Goal: Communication & Community: Answer question/provide support

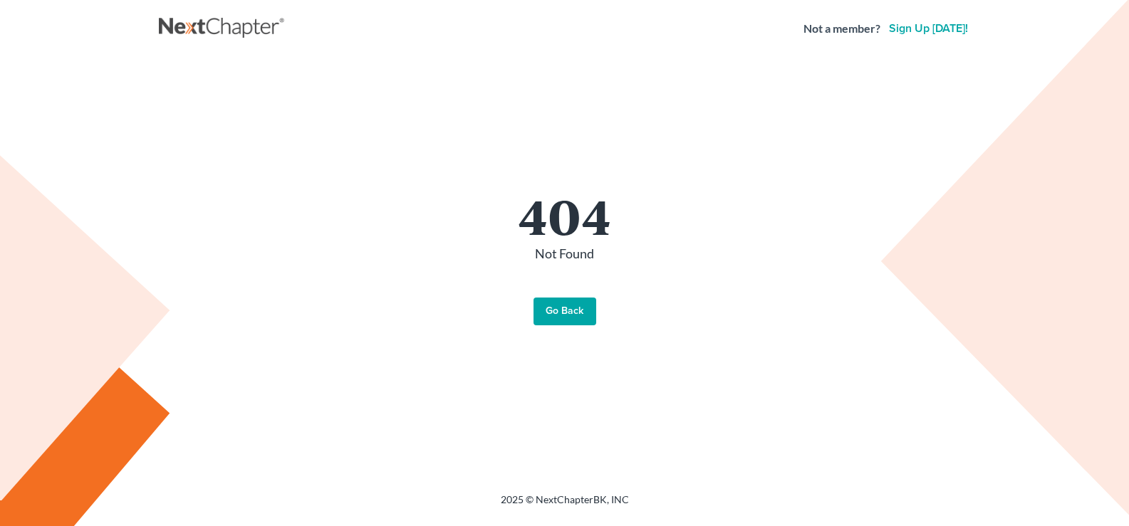
click at [579, 316] on link "Go Back" at bounding box center [564, 312] width 63 height 28
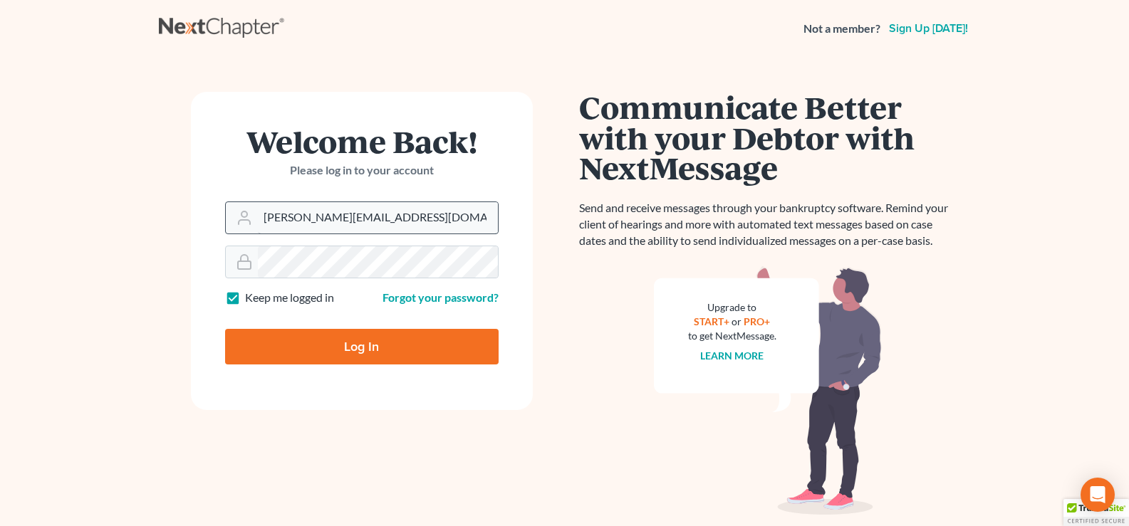
type input "Thinking..."
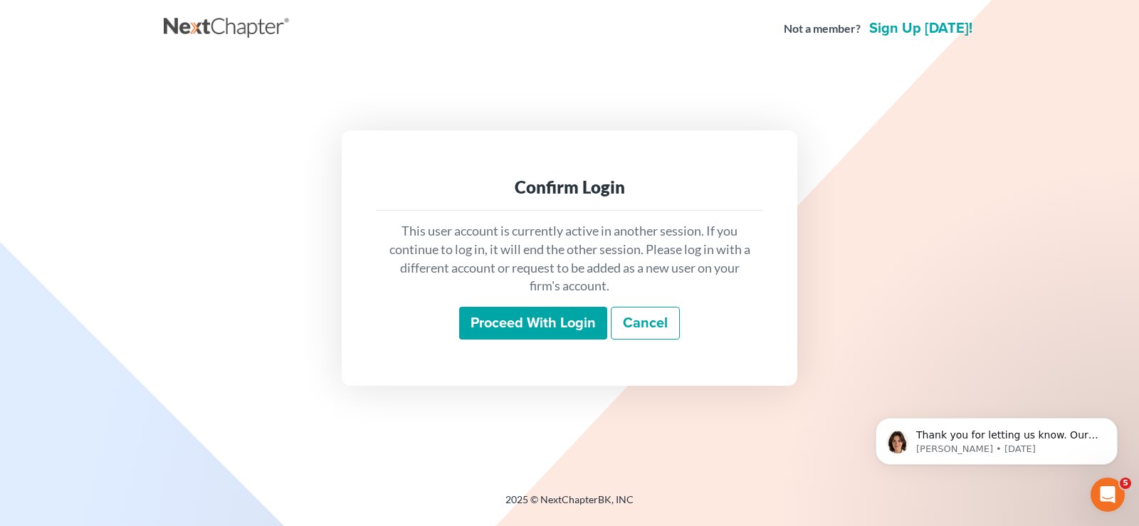
click at [532, 325] on input "Proceed with login" at bounding box center [533, 323] width 148 height 33
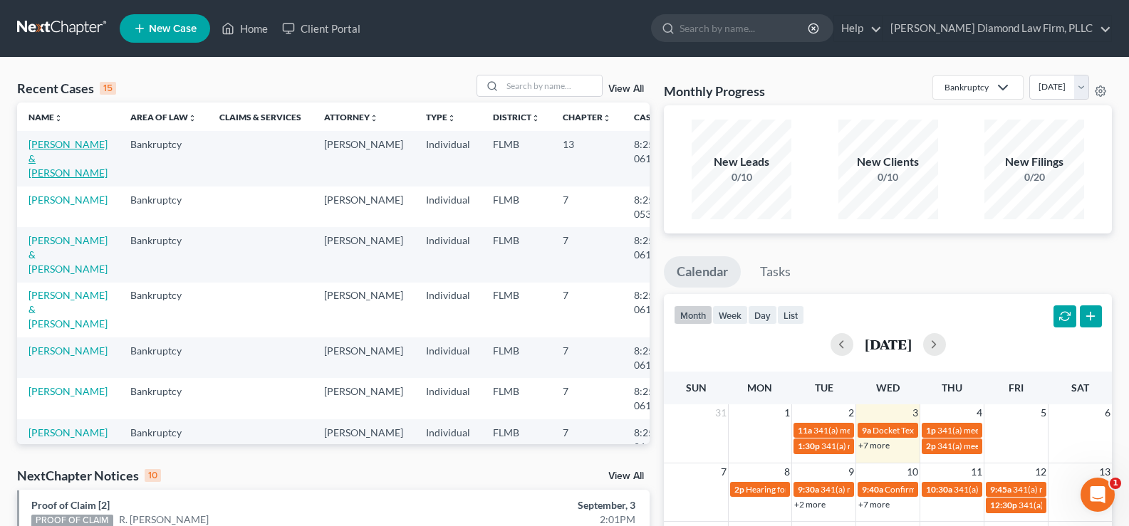
click at [41, 157] on link "[PERSON_NAME] & [PERSON_NAME]" at bounding box center [67, 158] width 79 height 41
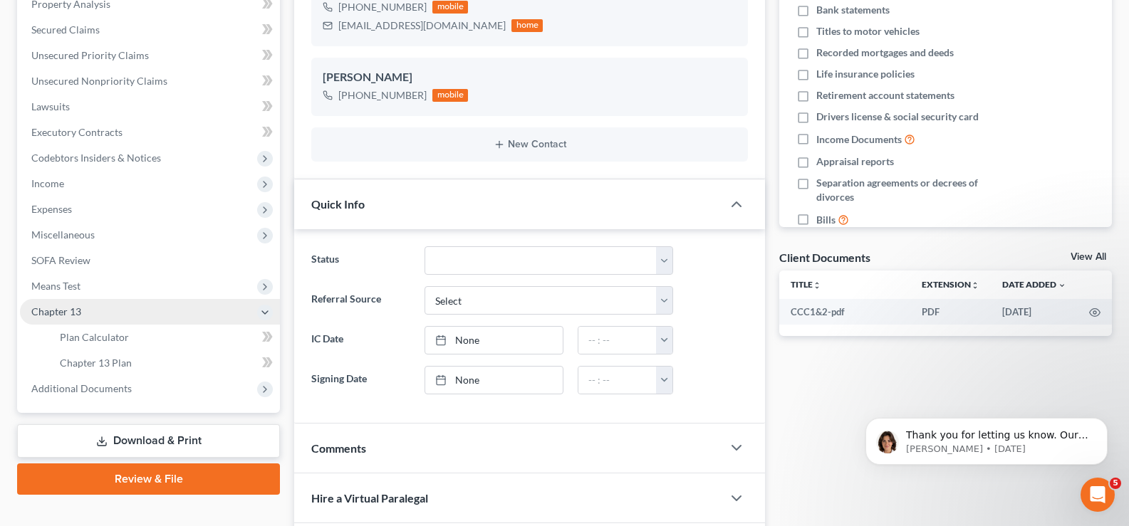
scroll to position [572, 0]
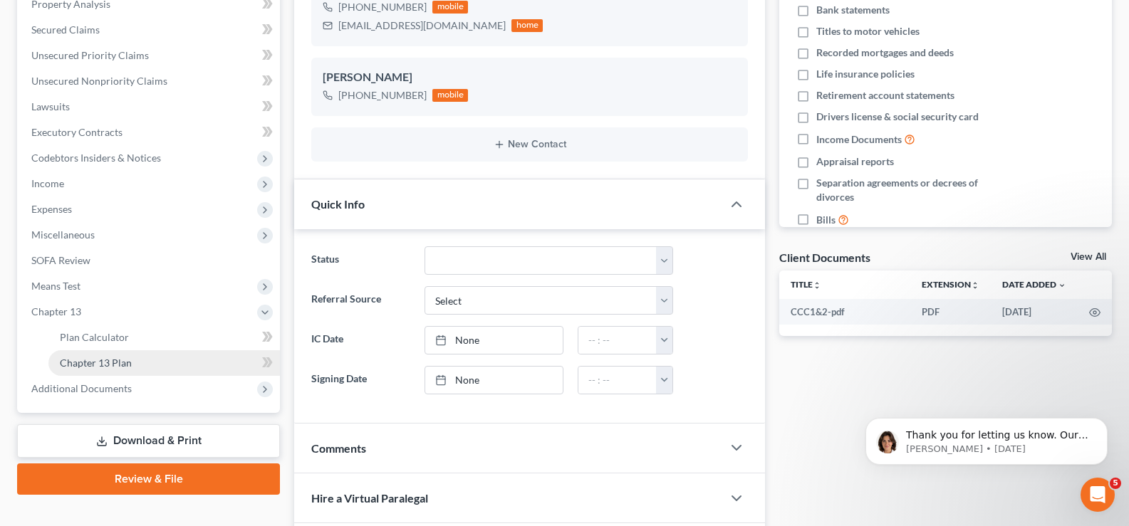
click at [130, 366] on span "Chapter 13 Plan" at bounding box center [96, 363] width 72 height 12
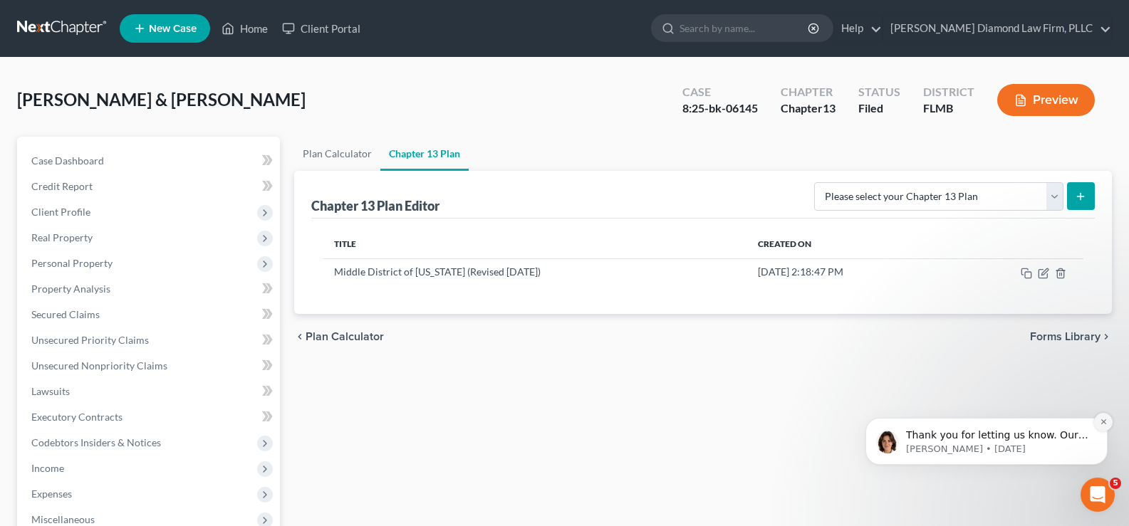
click at [1103, 422] on icon "Dismiss notification" at bounding box center [1103, 422] width 8 height 8
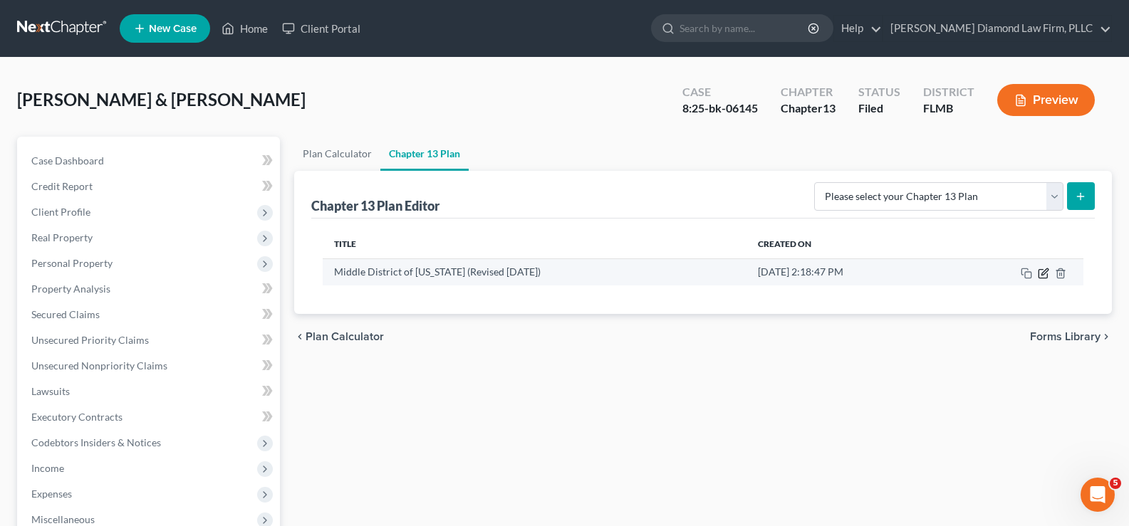
click at [1043, 273] on icon "button" at bounding box center [1042, 273] width 11 height 11
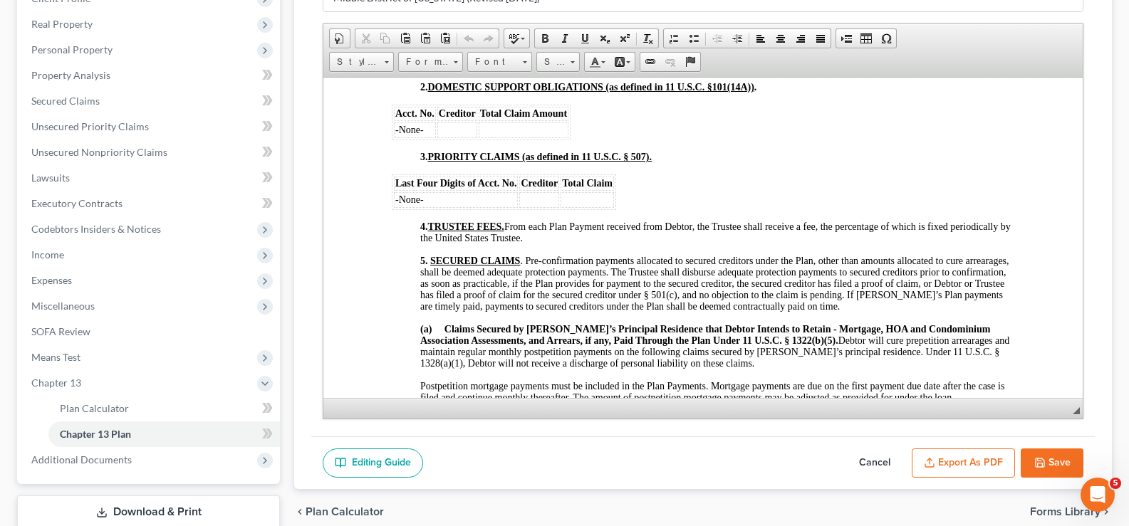
scroll to position [926, 0]
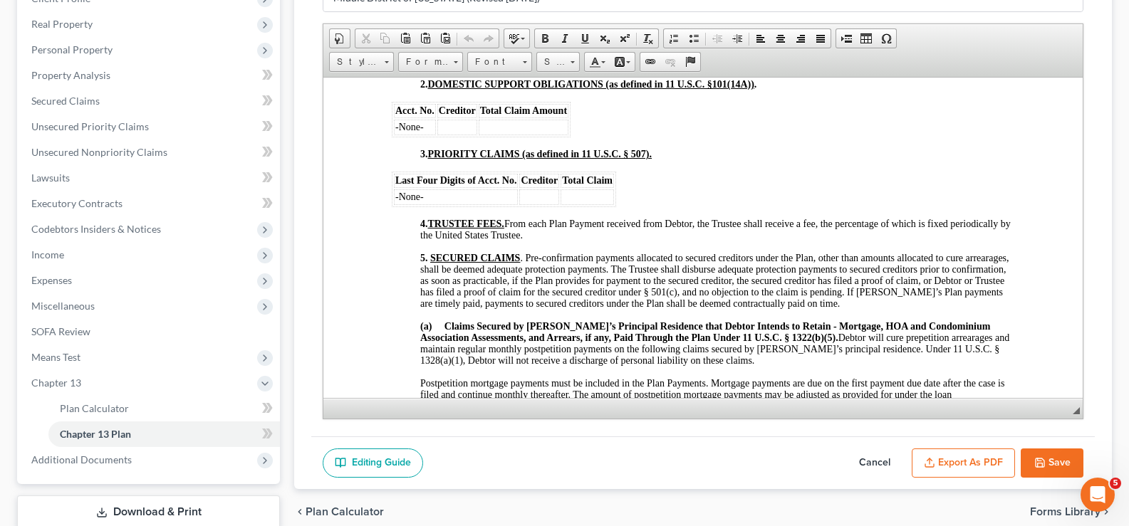
click at [967, 456] on button "Export as PDF" at bounding box center [962, 464] width 103 height 30
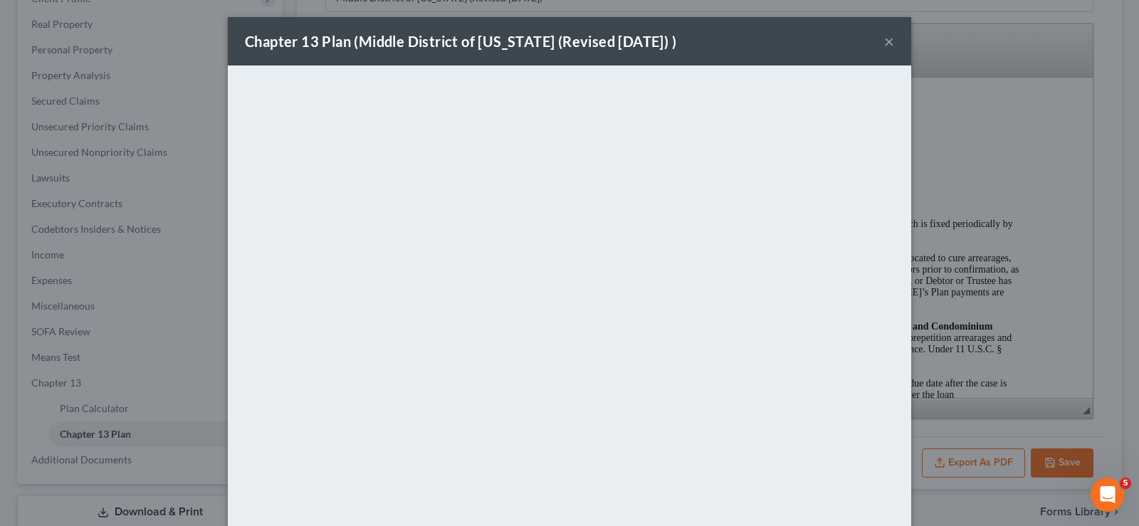
click at [885, 41] on button "×" at bounding box center [889, 41] width 10 height 17
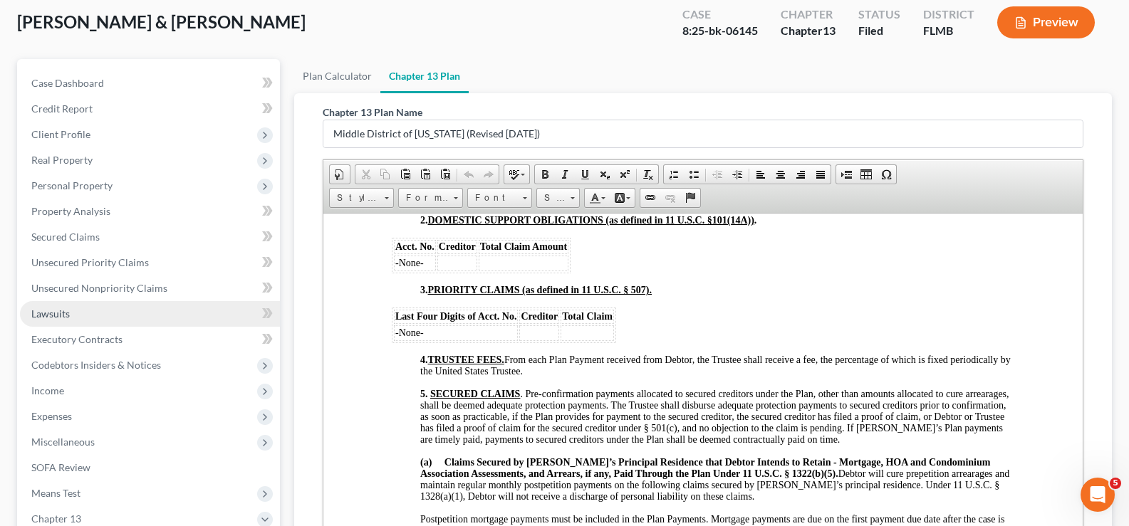
scroll to position [0, 0]
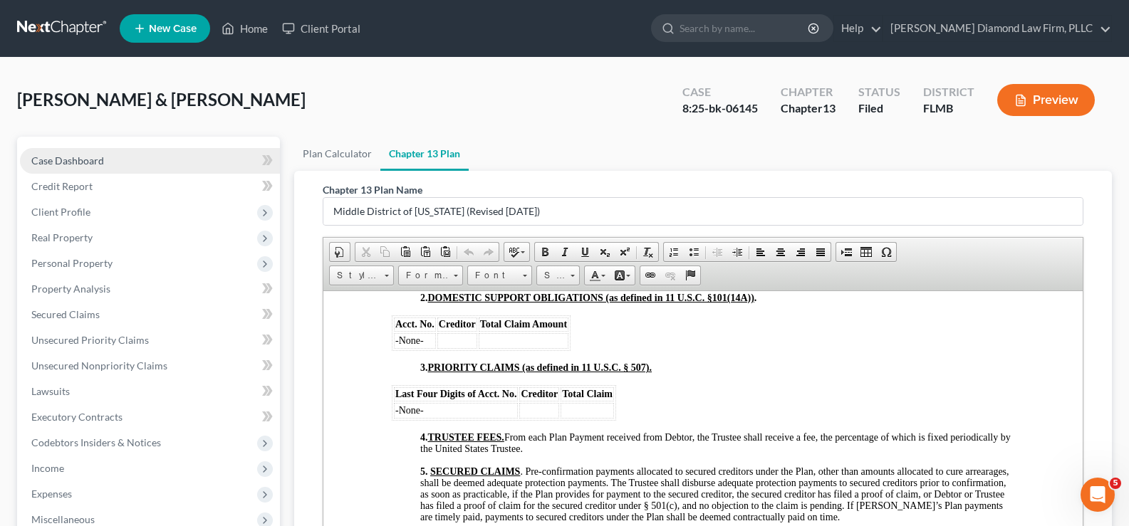
click at [116, 161] on link "Case Dashboard" at bounding box center [150, 161] width 260 height 26
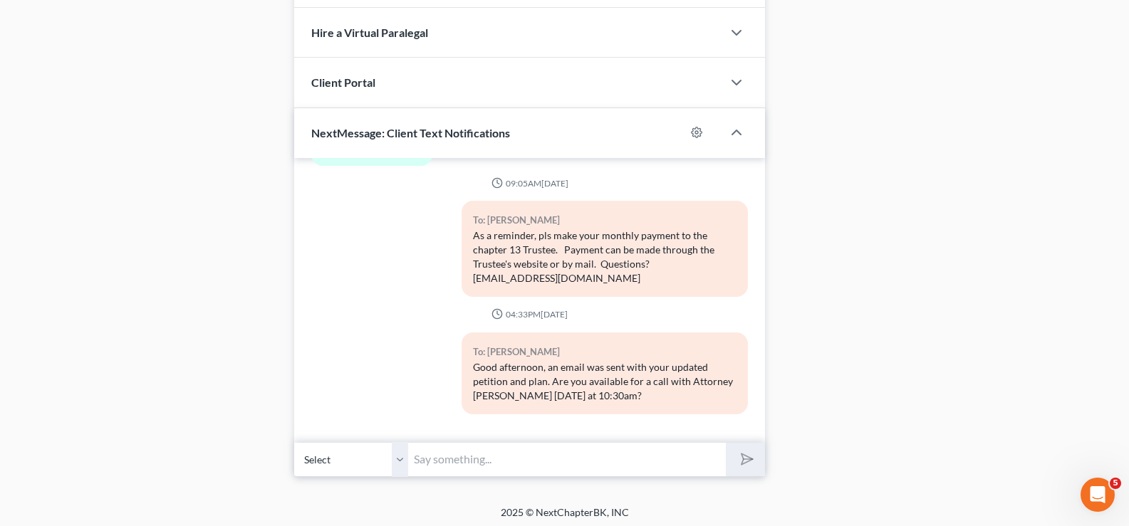
scroll to position [755, 0]
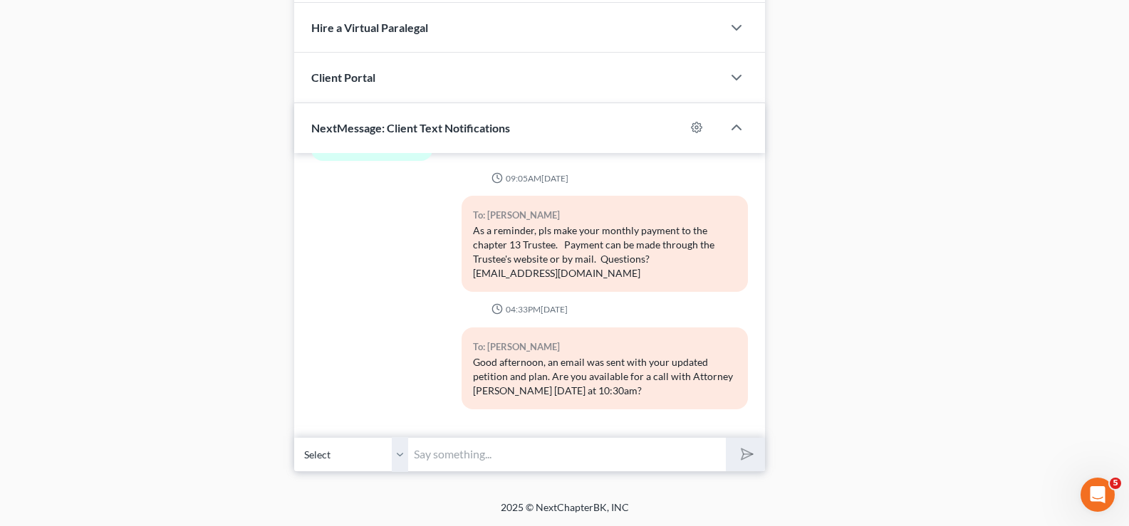
click at [501, 459] on input "text" at bounding box center [567, 454] width 318 height 35
click at [525, 459] on input "text" at bounding box center [567, 454] width 318 height 35
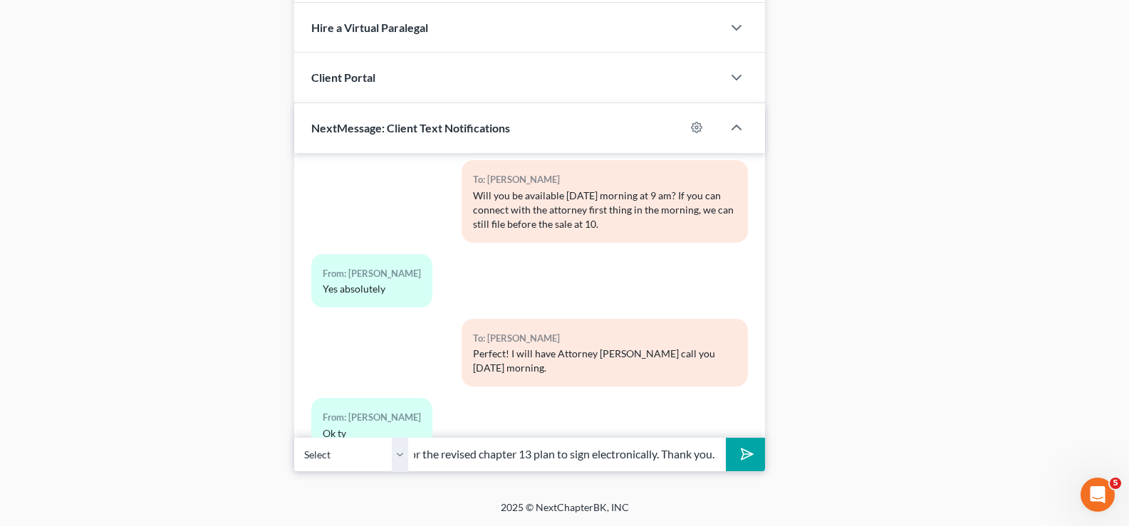
scroll to position [572, 0]
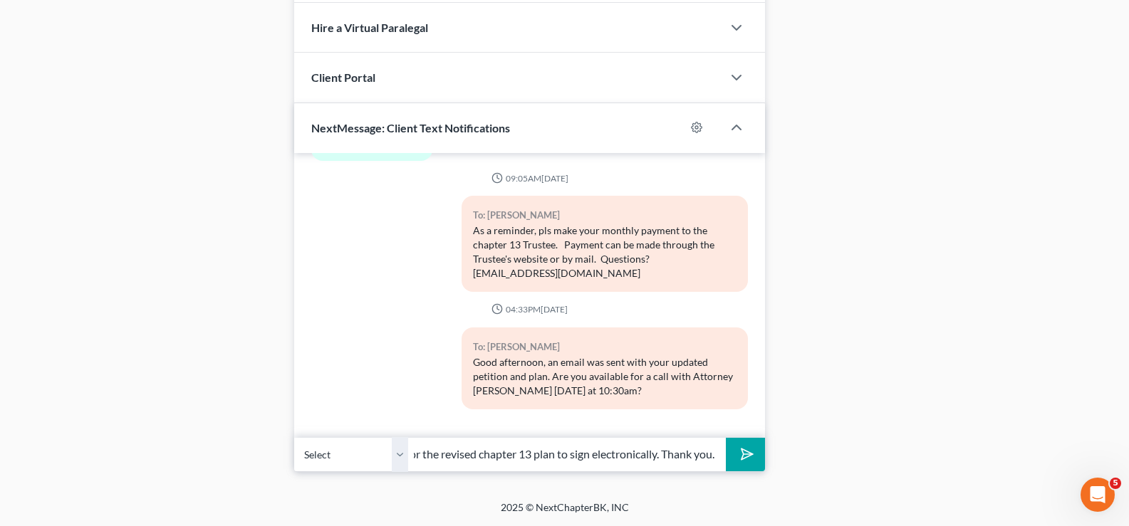
type input "Good afternoon. Please check your email for the revised chapter 13 plan to sign…"
click at [748, 448] on icon "submit" at bounding box center [744, 454] width 20 height 20
